Goal: Task Accomplishment & Management: Complete application form

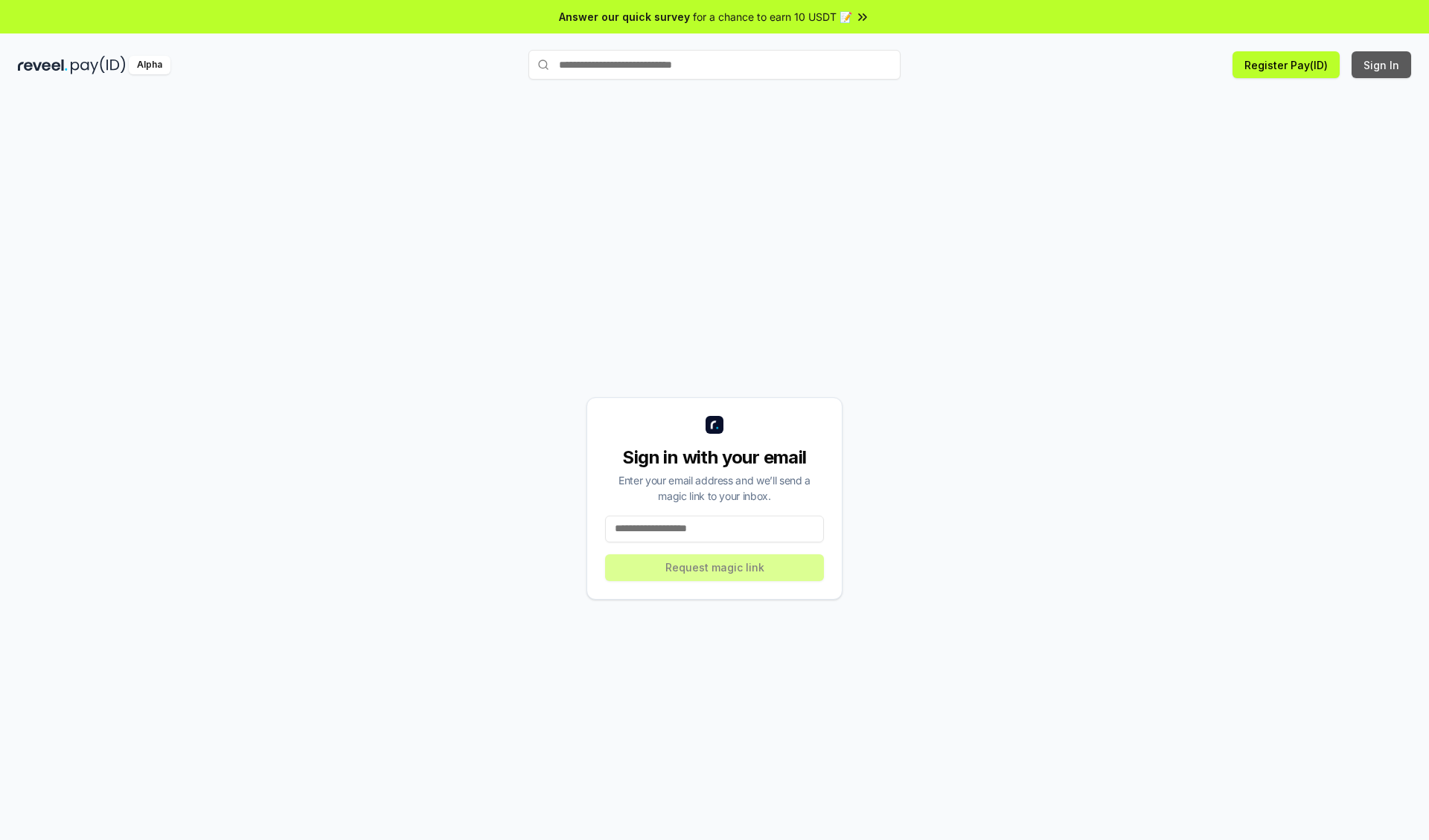
click at [1382, 65] on button "Sign In" at bounding box center [1382, 64] width 60 height 27
type input "**********"
click at [715, 567] on button "Request magic link" at bounding box center [715, 568] width 219 height 27
